Goal: Find specific page/section: Find specific page/section

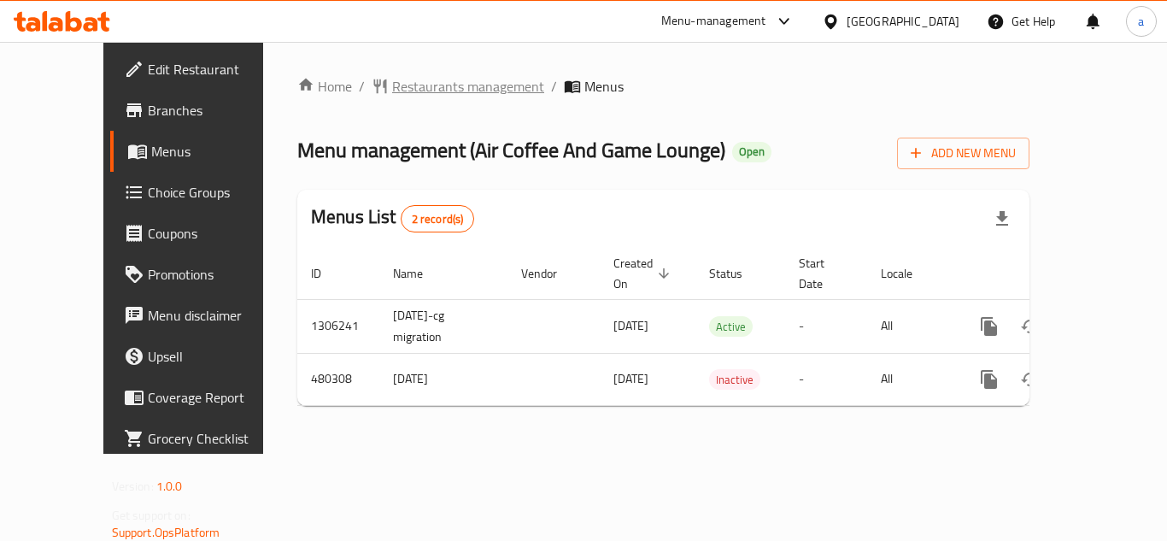
click at [392, 85] on span "Restaurants management" at bounding box center [468, 86] width 152 height 21
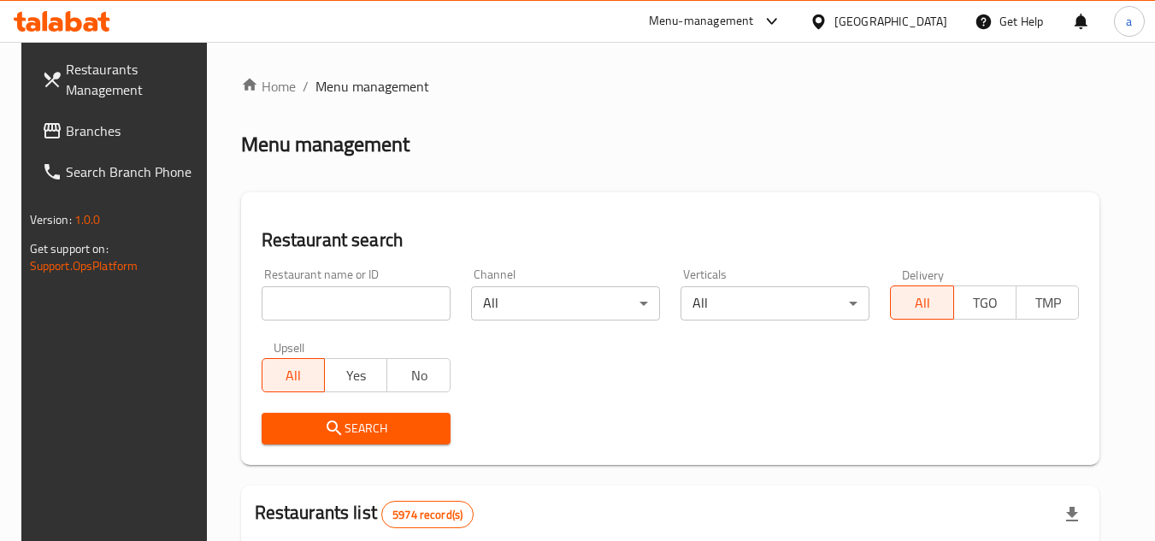
click at [279, 300] on input "search" at bounding box center [356, 303] width 189 height 34
paste input "633842"
type input "633842"
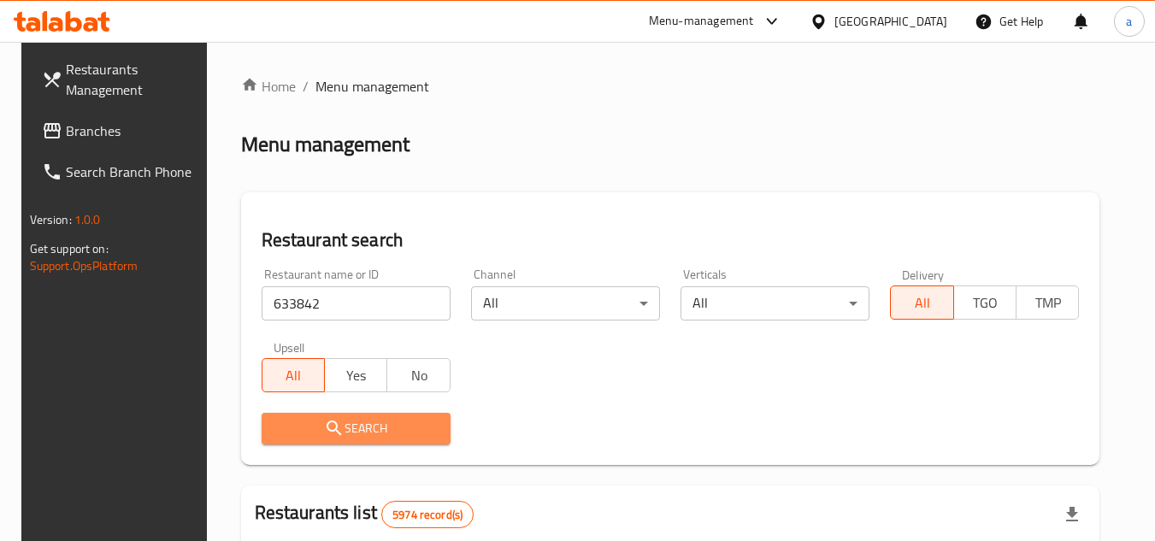
click at [301, 414] on button "Search" at bounding box center [356, 429] width 189 height 32
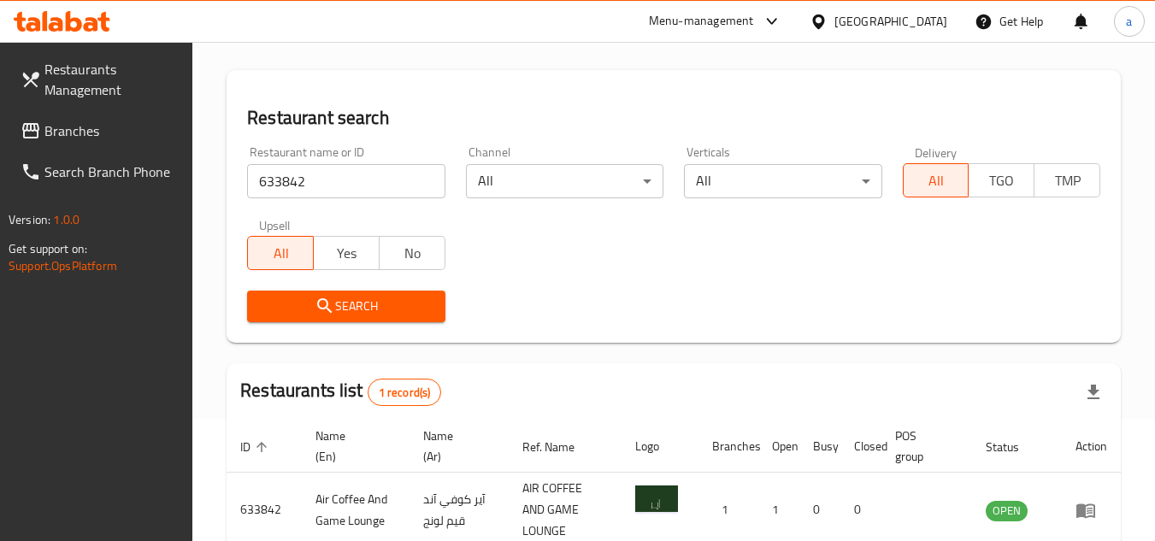
scroll to position [221, 0]
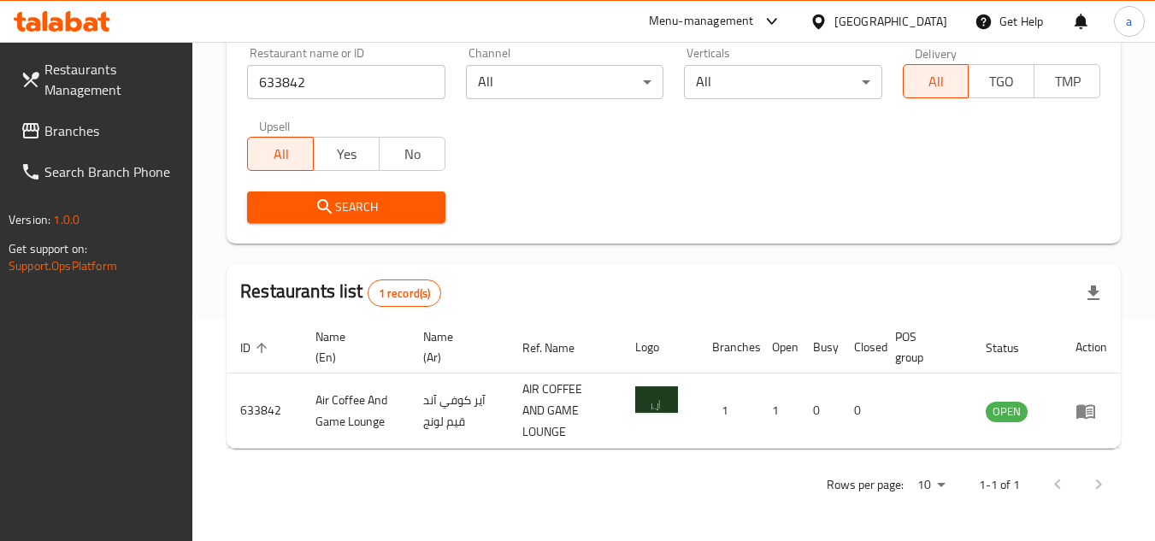
click at [99, 132] on span "Branches" at bounding box center [111, 131] width 135 height 21
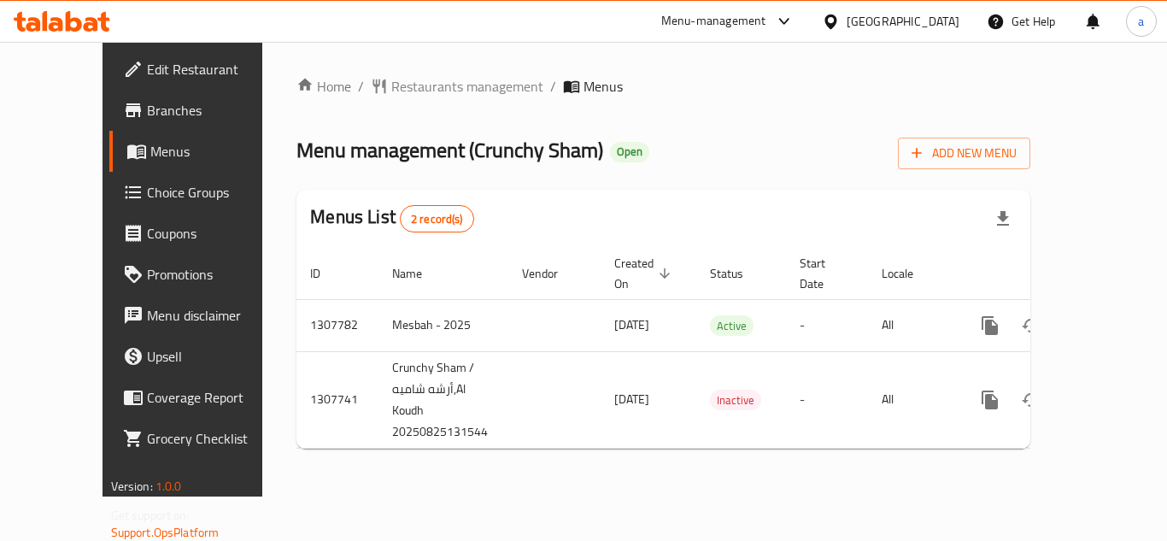
click at [359, 68] on div "Home / Restaurants management / Menus Menu management ( Crunchy Sham ) Open Add…" at bounding box center [663, 269] width 802 height 455
click at [391, 87] on span "Restaurants management" at bounding box center [467, 86] width 152 height 21
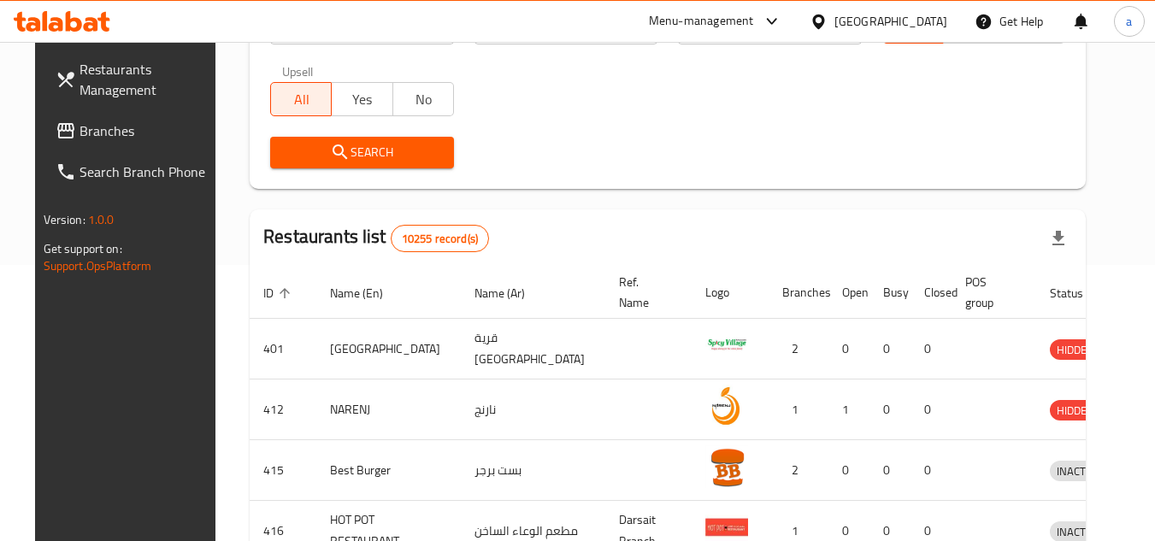
scroll to position [171, 0]
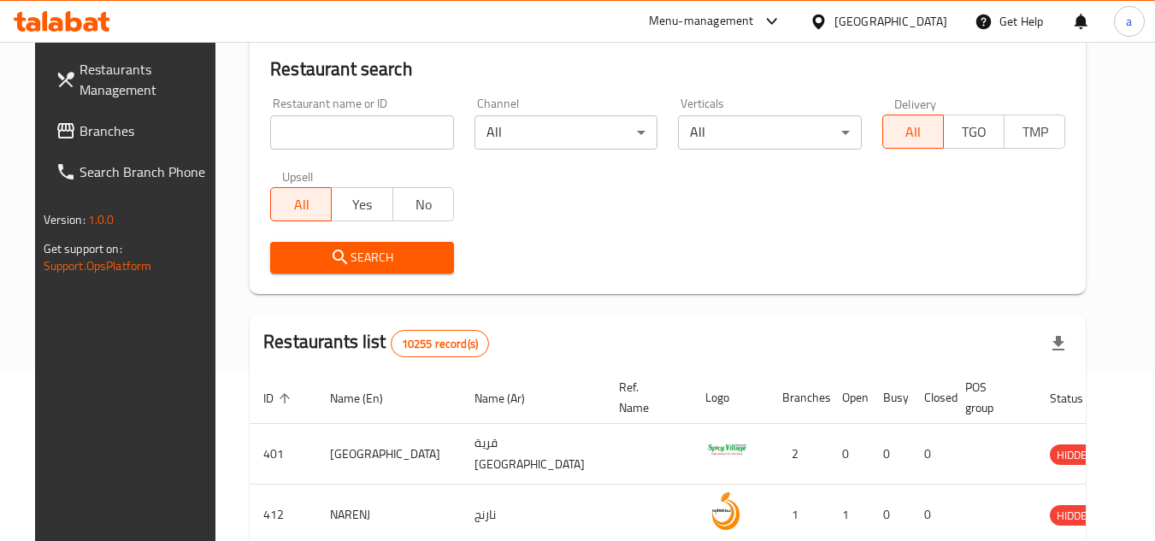
click at [342, 144] on input "search" at bounding box center [362, 132] width 184 height 34
paste input "704621"
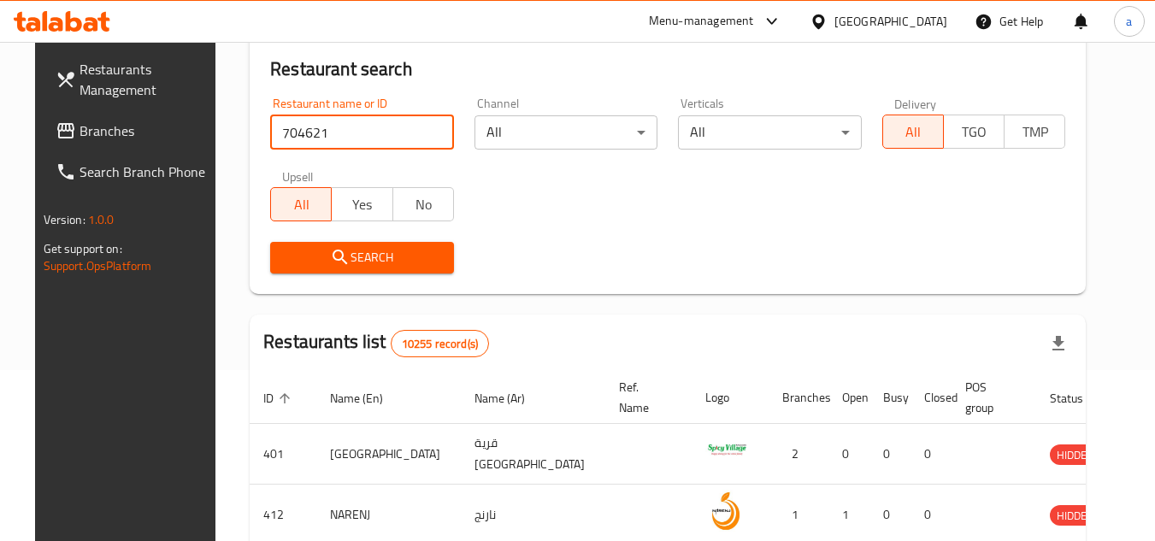
type input "704621"
click button "Search" at bounding box center [362, 258] width 184 height 32
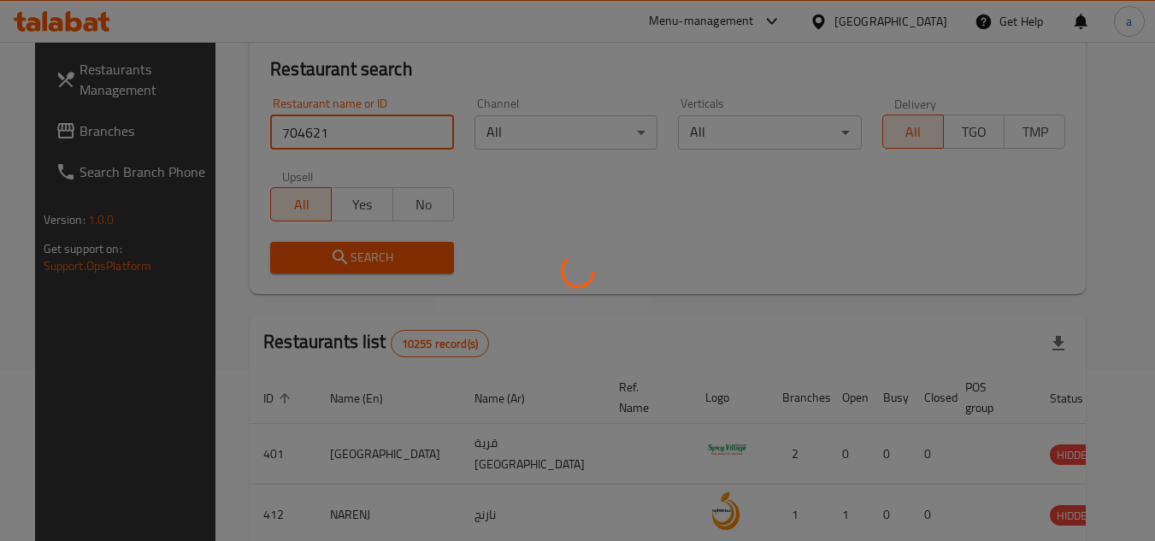
click button "Search" at bounding box center [362, 258] width 184 height 32
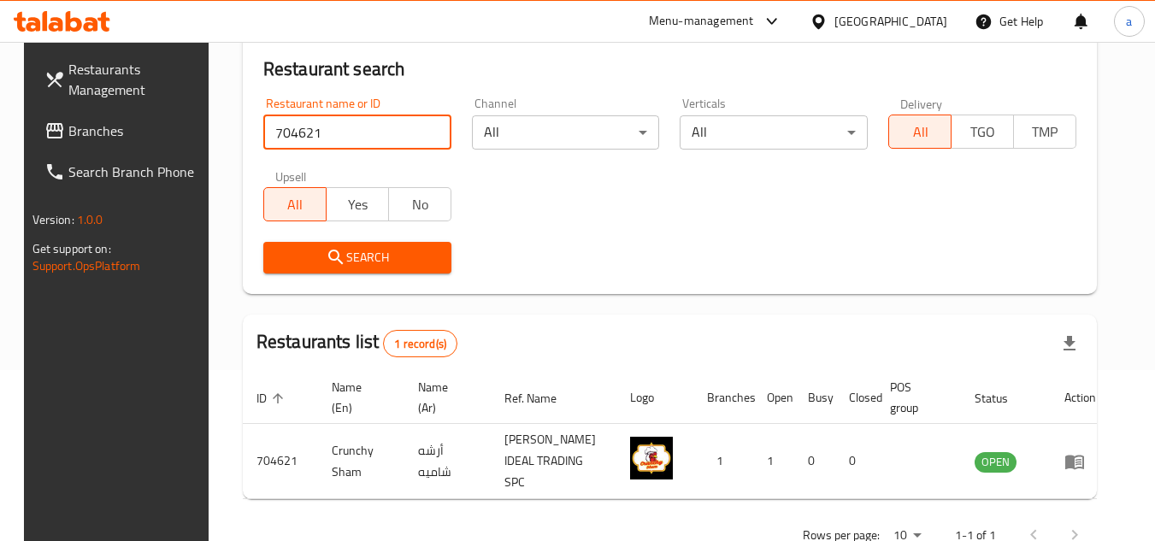
click button "Search" at bounding box center [357, 258] width 188 height 32
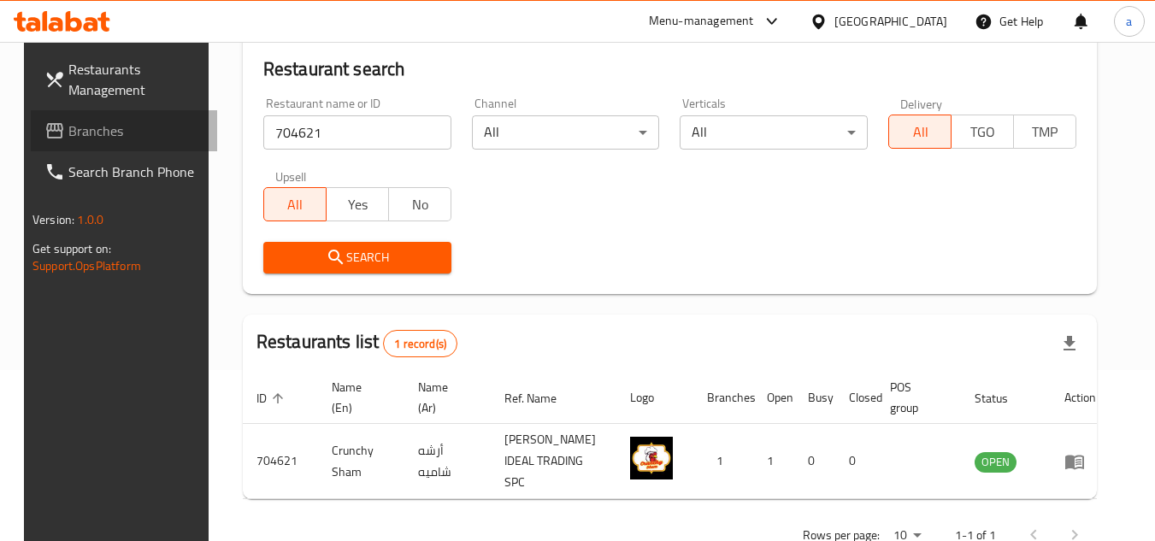
click at [108, 140] on span "Branches" at bounding box center [135, 131] width 135 height 21
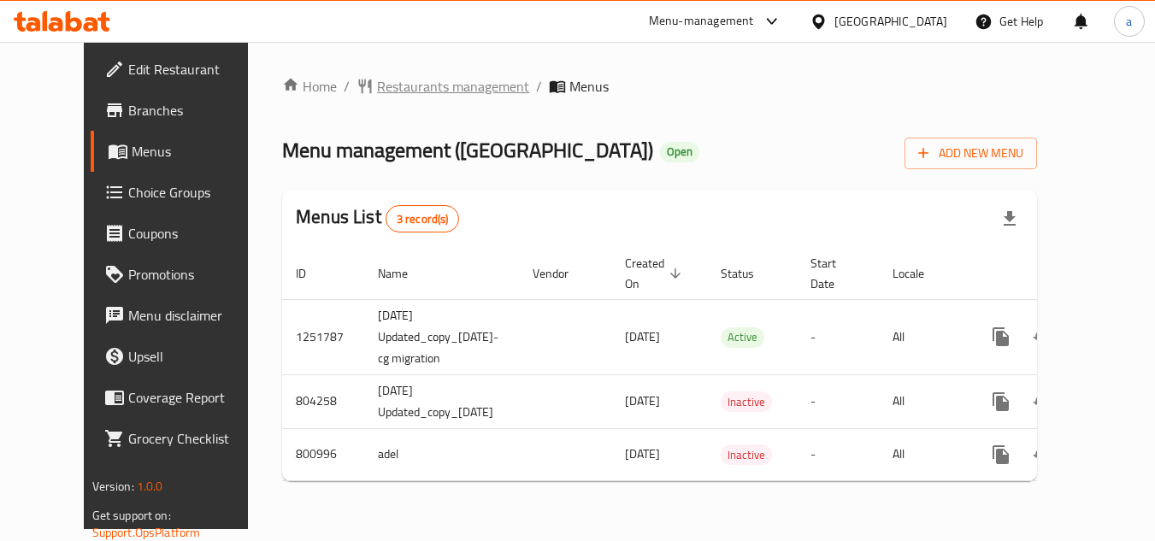
click at [377, 84] on span "Restaurants management" at bounding box center [453, 86] width 152 height 21
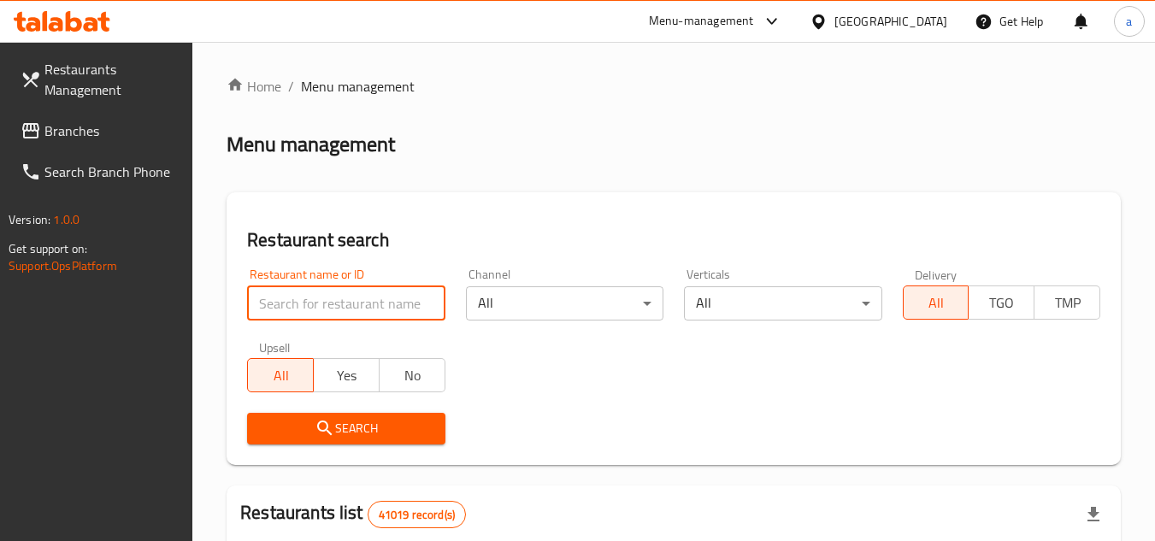
click at [365, 305] on input "search" at bounding box center [345, 303] width 197 height 34
paste input "653835"
type input "653835"
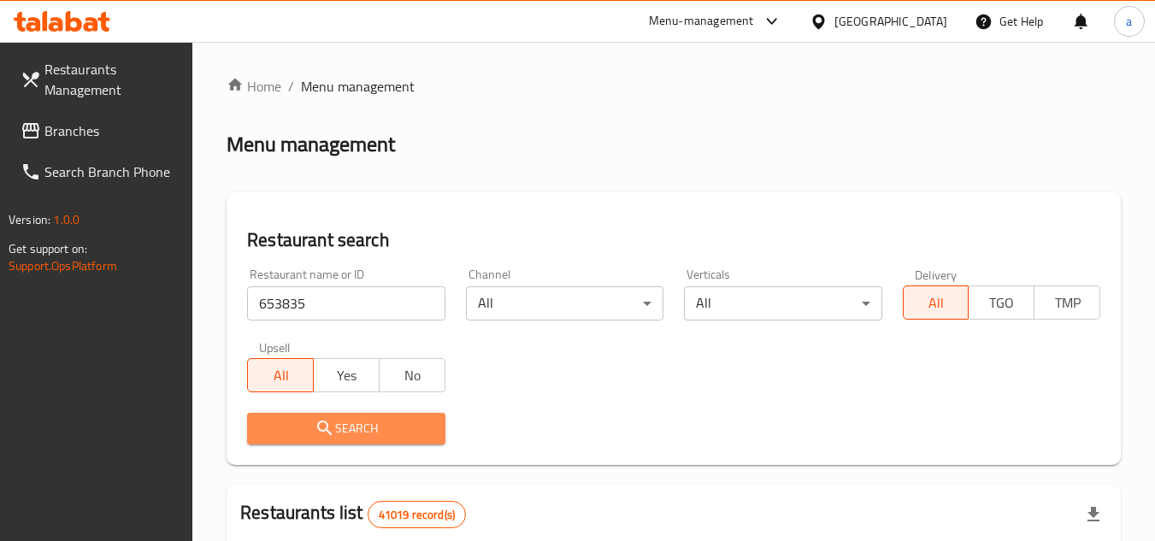
click at [367, 424] on span "Search" at bounding box center [346, 428] width 170 height 21
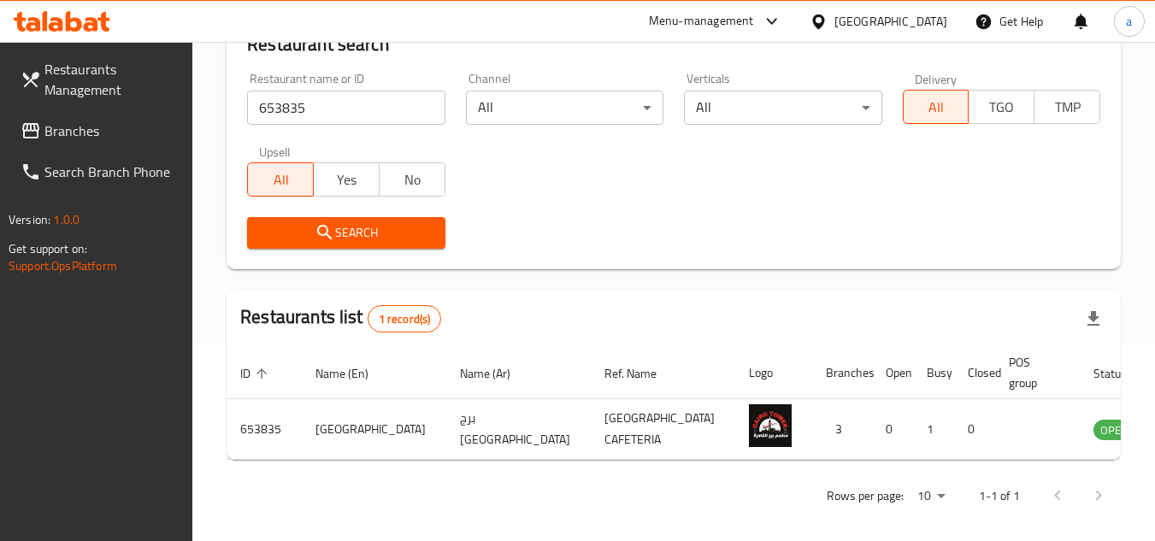
scroll to position [207, 0]
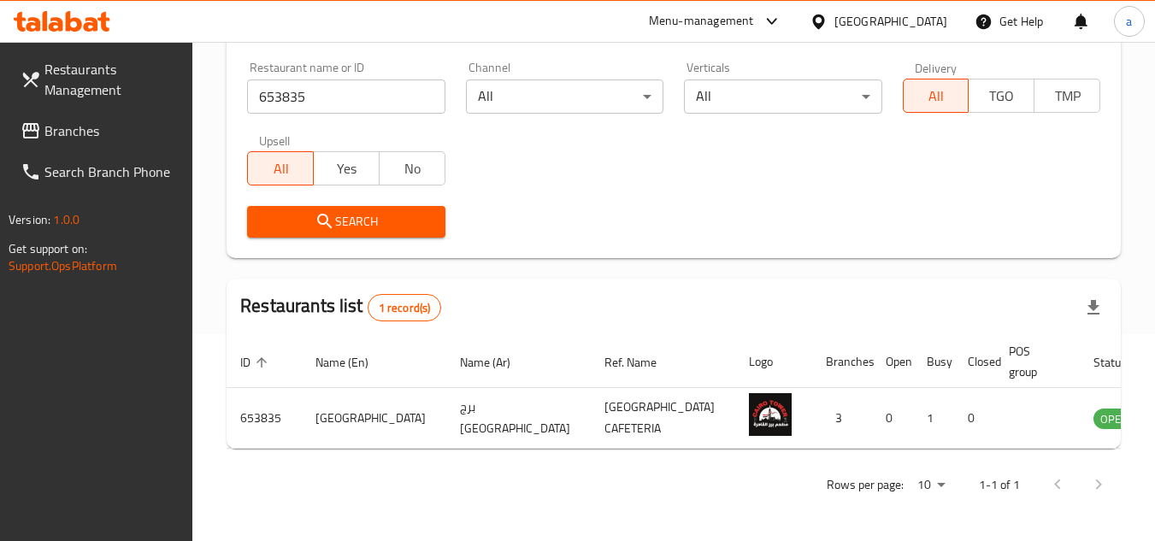
click at [104, 136] on span "Branches" at bounding box center [111, 131] width 135 height 21
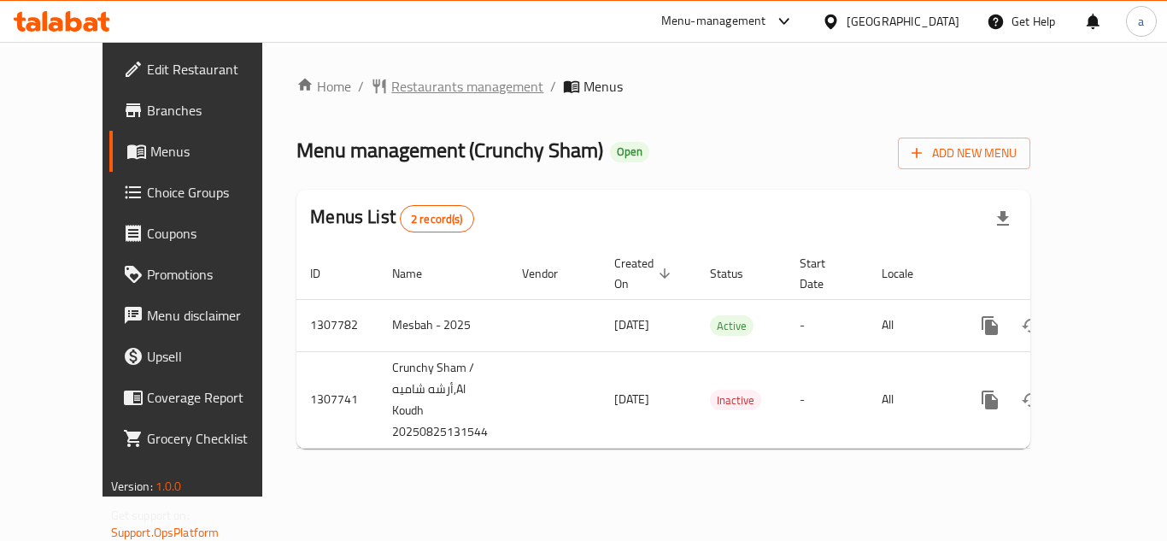
click at [397, 83] on span "Restaurants management" at bounding box center [467, 86] width 152 height 21
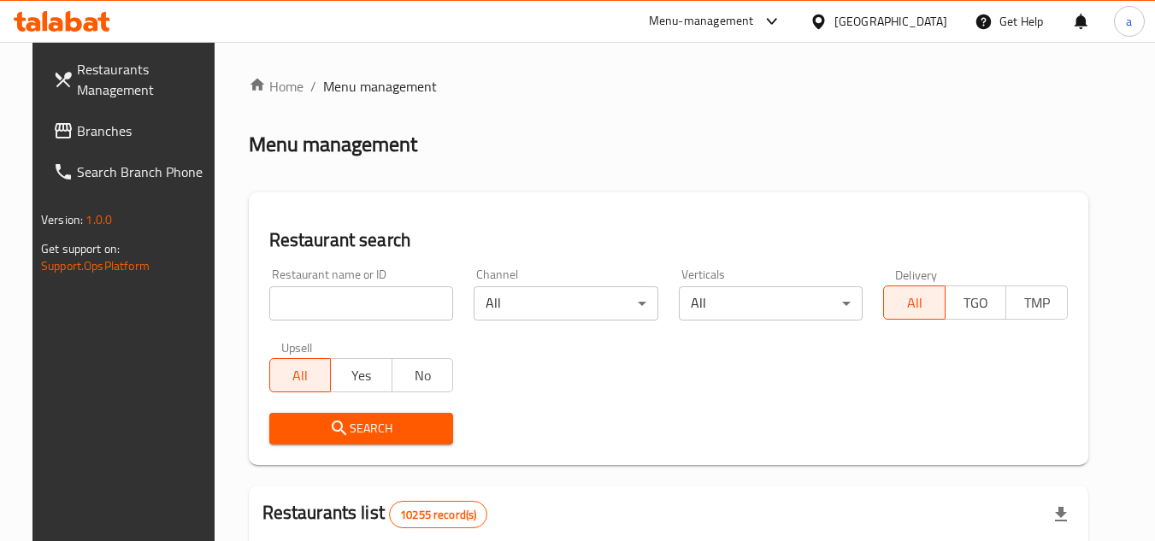
click at [353, 292] on input "search" at bounding box center [361, 303] width 185 height 34
paste input "704621"
type input "704621"
click at [358, 426] on span "Search" at bounding box center [361, 428] width 157 height 21
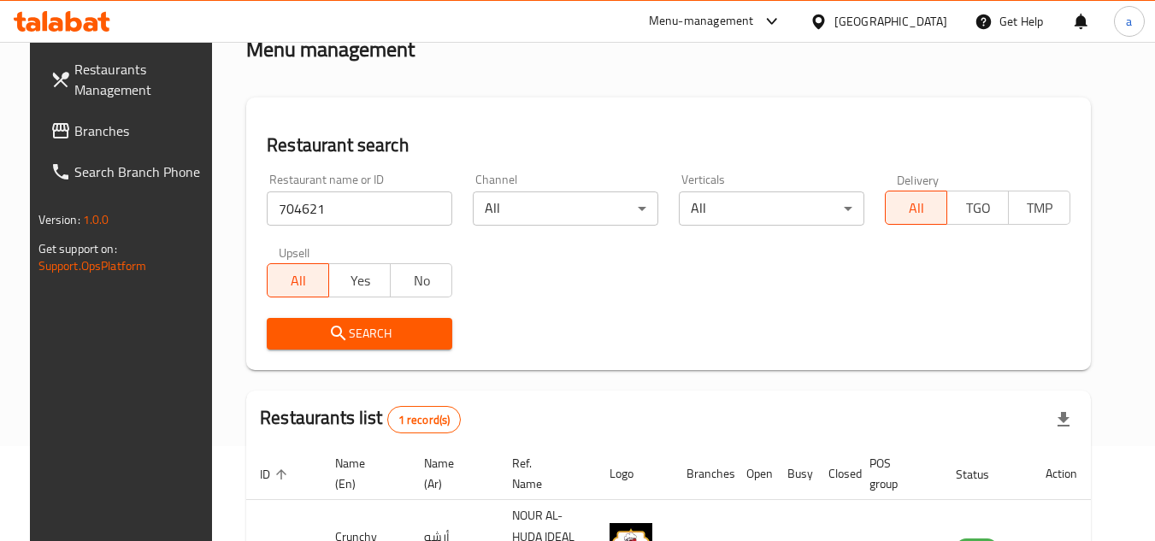
scroll to position [221, 0]
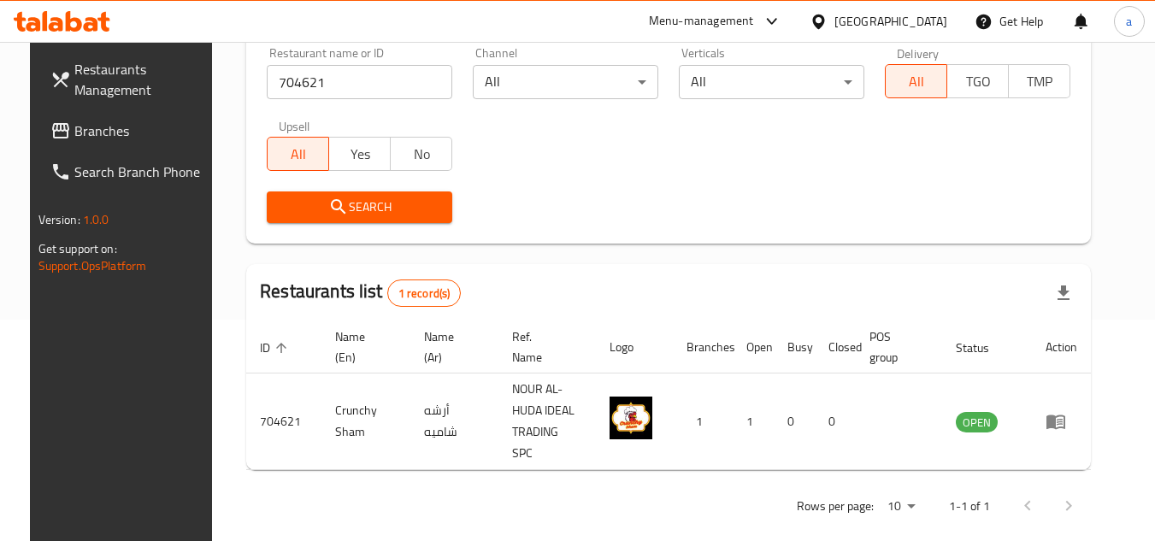
click at [67, 153] on link "Search Branch Phone" at bounding box center [130, 171] width 186 height 41
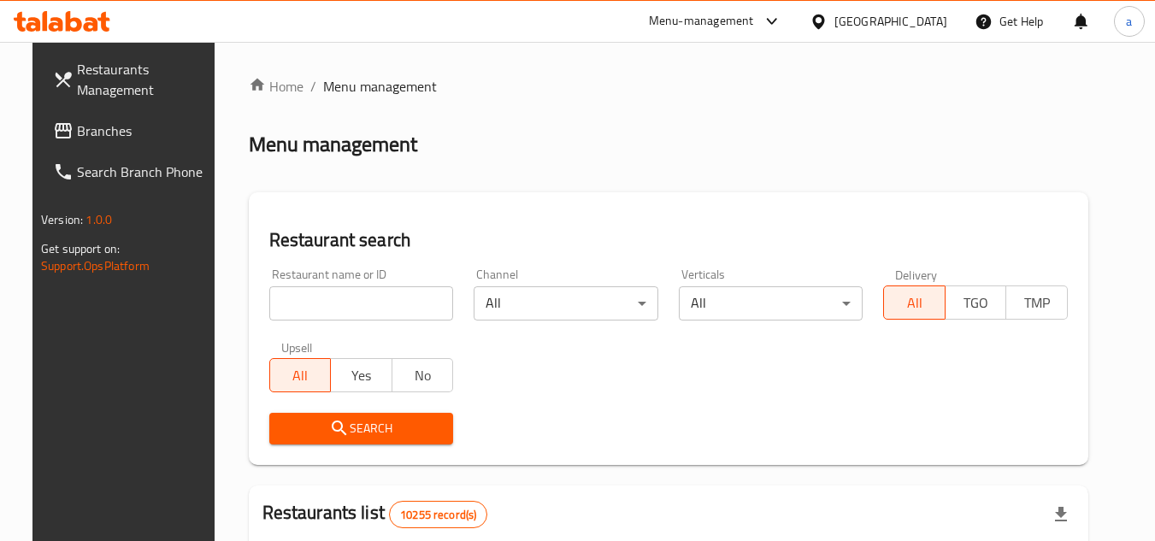
click at [84, 132] on span "Branches" at bounding box center [144, 131] width 135 height 21
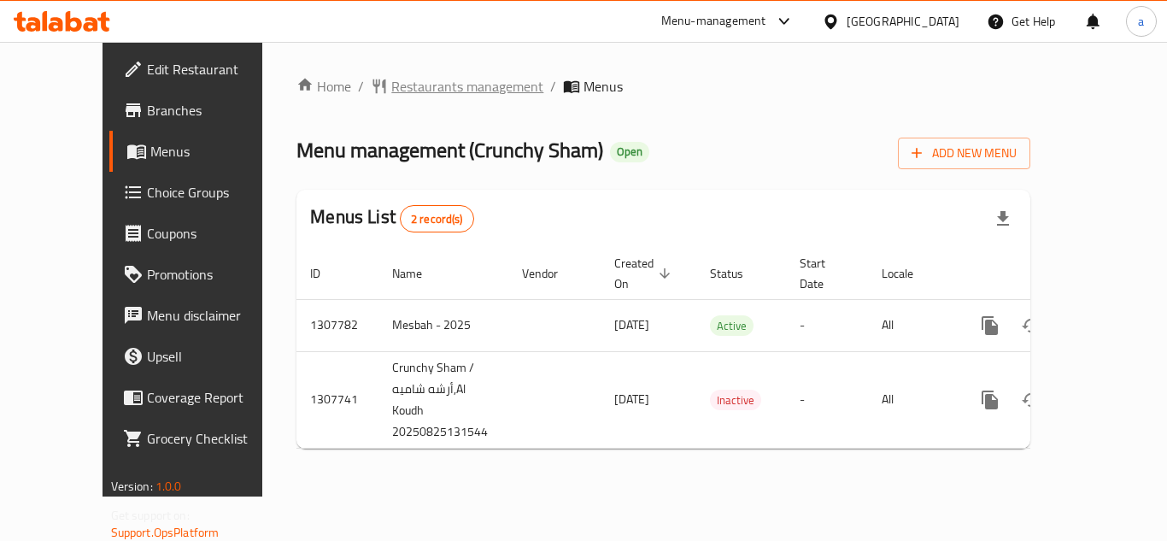
click at [405, 88] on span "Restaurants management" at bounding box center [467, 86] width 152 height 21
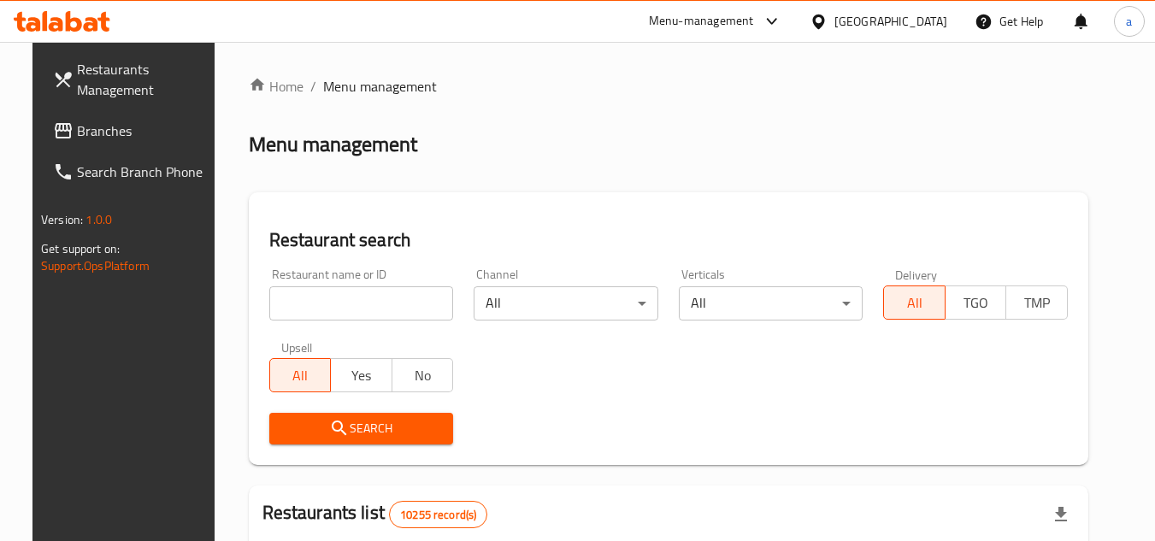
click at [333, 303] on input "search" at bounding box center [361, 303] width 185 height 34
paste input "704621"
type input "704621"
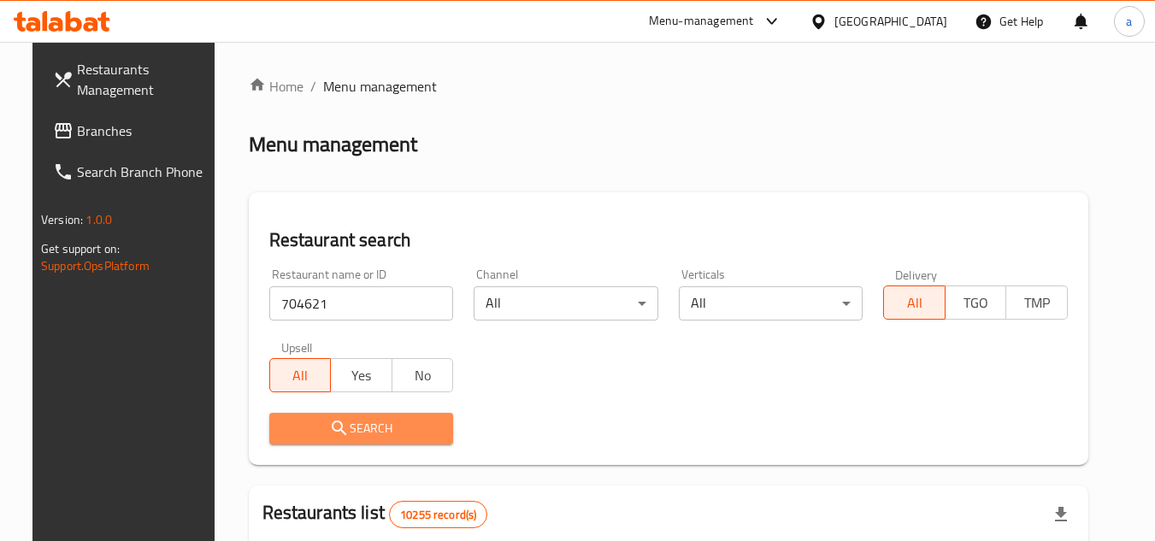
click at [342, 420] on span "Search" at bounding box center [361, 428] width 157 height 21
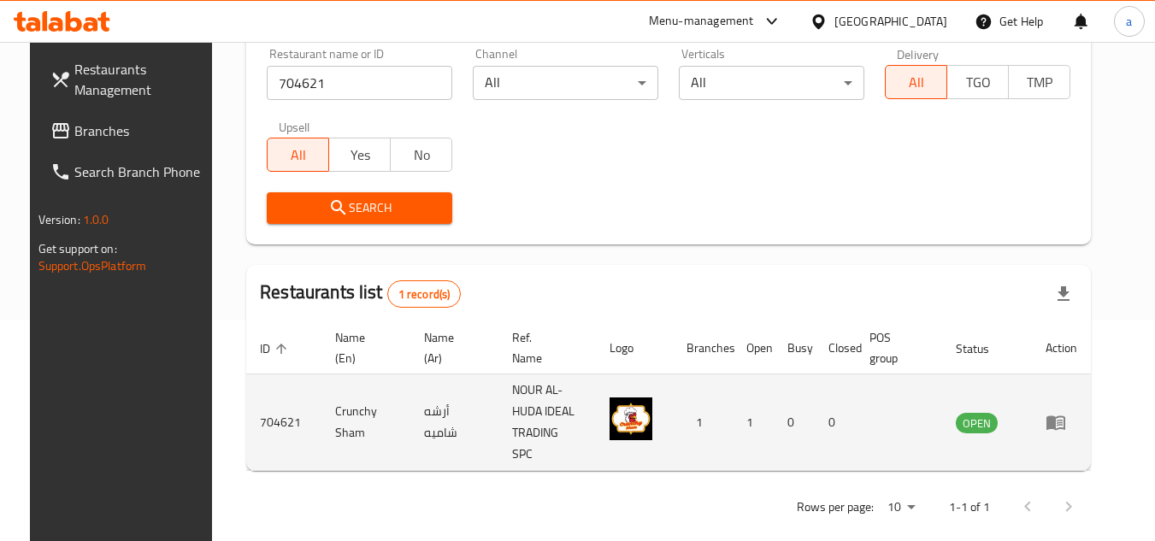
scroll to position [221, 0]
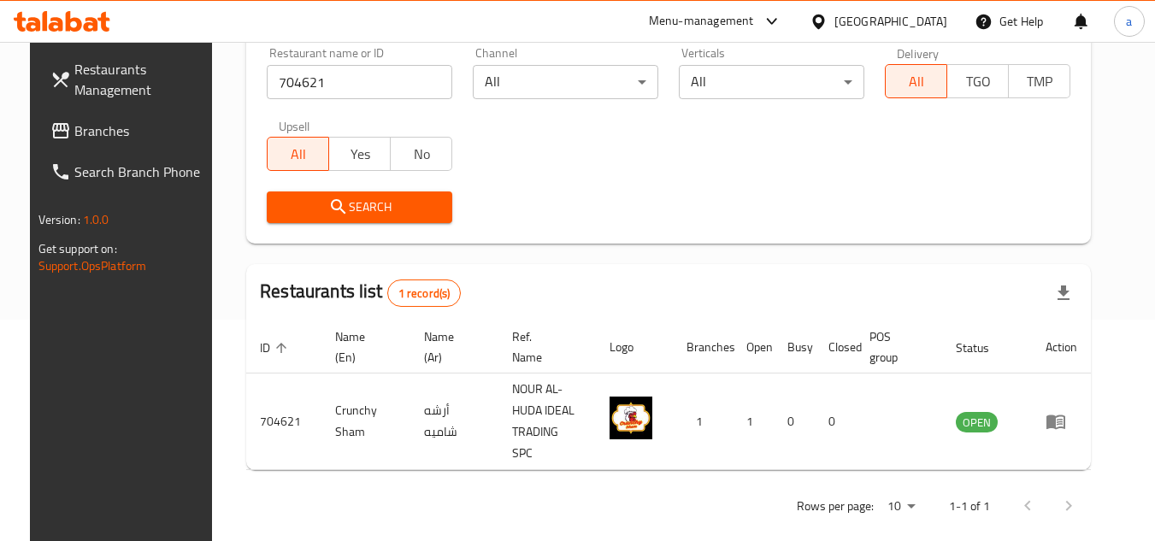
click at [104, 132] on span "Branches" at bounding box center [141, 131] width 135 height 21
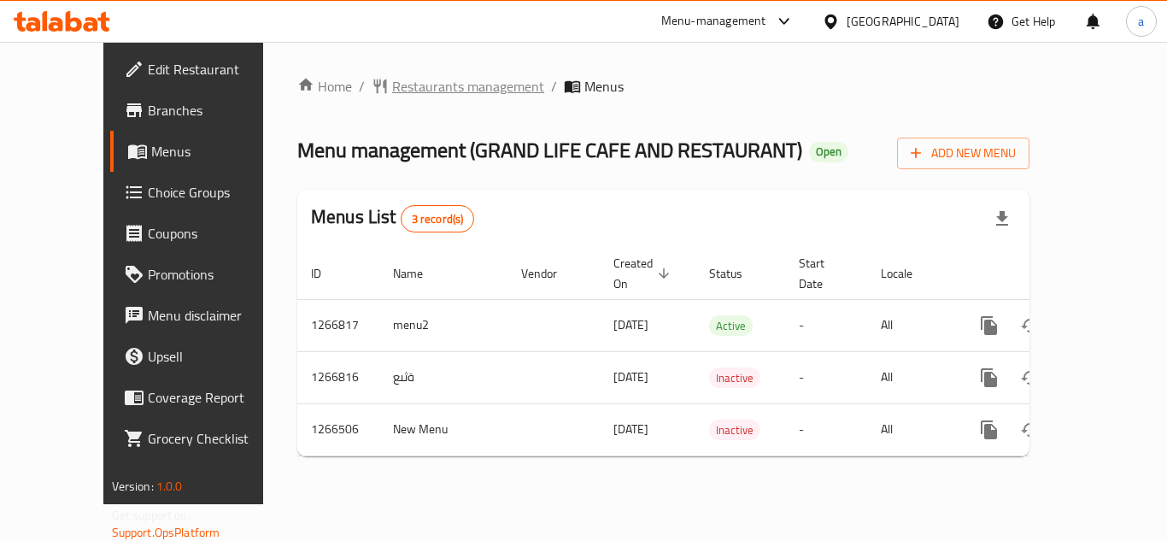
click at [392, 79] on span "Restaurants management" at bounding box center [468, 86] width 152 height 21
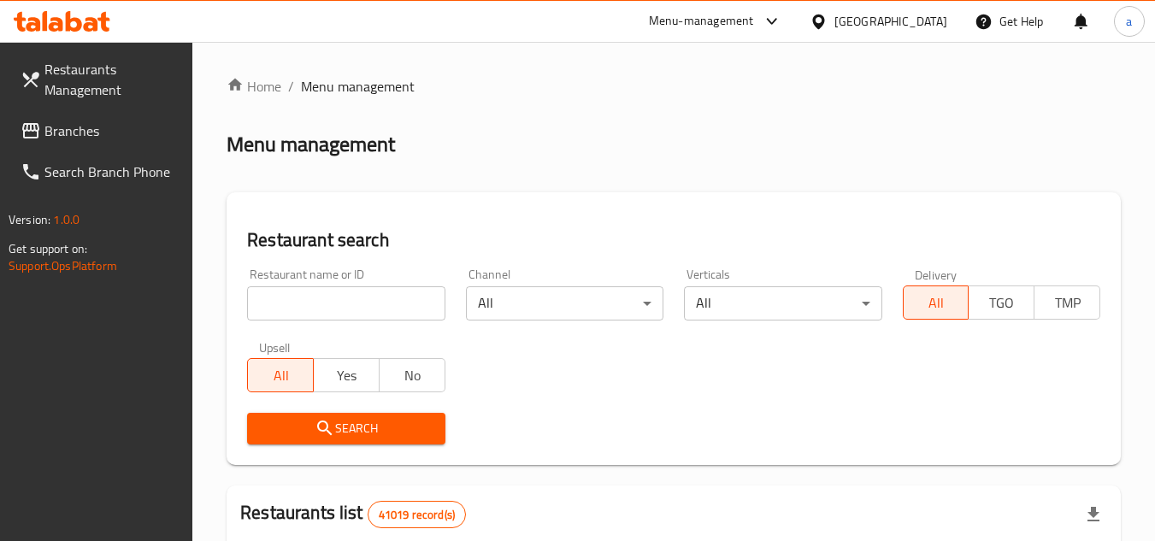
click at [343, 322] on div "Restaurant name or ID Restaurant name or ID" at bounding box center [346, 294] width 218 height 73
click at [342, 306] on input "search" at bounding box center [345, 303] width 197 height 34
paste input "687302"
type input "687302"
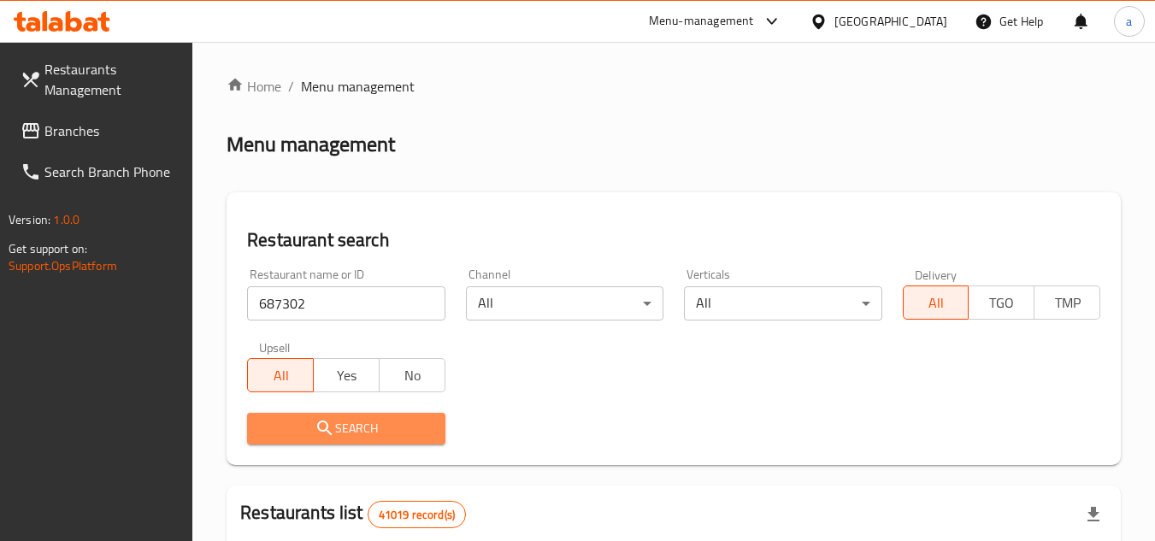
click at [338, 420] on span "Search" at bounding box center [346, 428] width 170 height 21
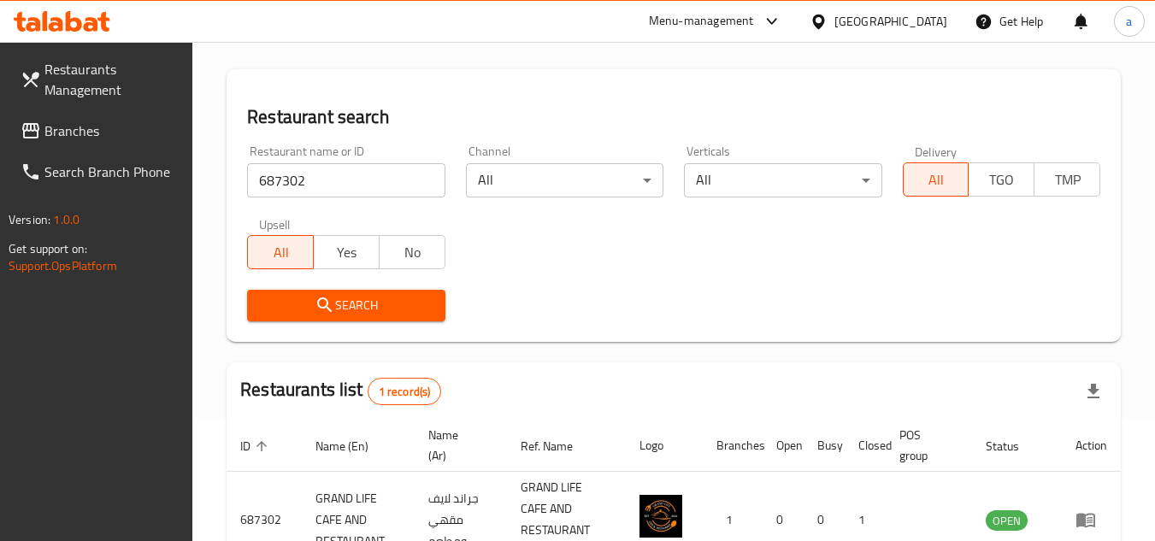
scroll to position [243, 0]
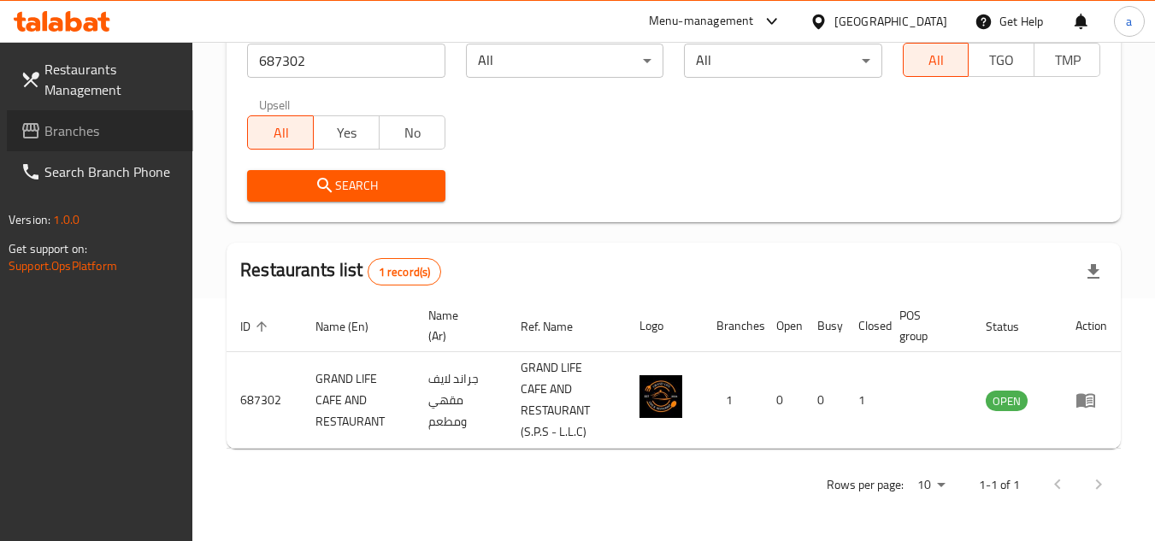
click at [115, 128] on span "Branches" at bounding box center [111, 131] width 135 height 21
